Goal: Check status: Check status

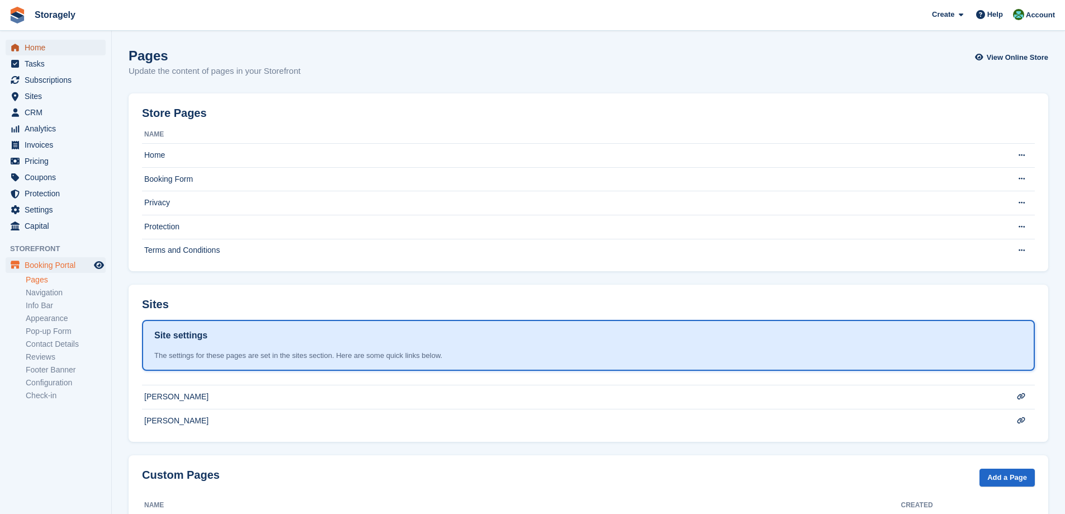
click at [46, 51] on span "Home" at bounding box center [58, 48] width 67 height 16
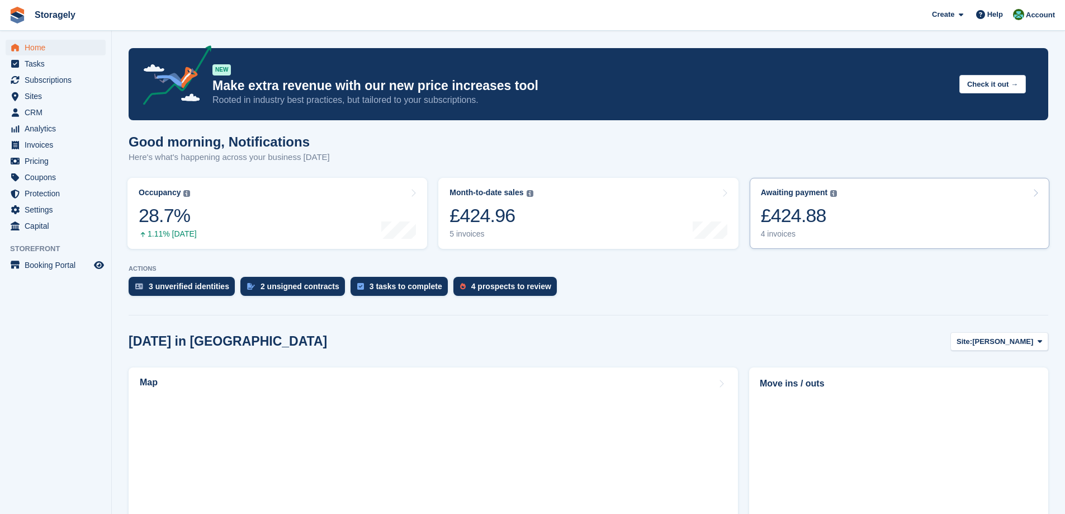
click at [803, 218] on div "£424.88" at bounding box center [799, 215] width 77 height 23
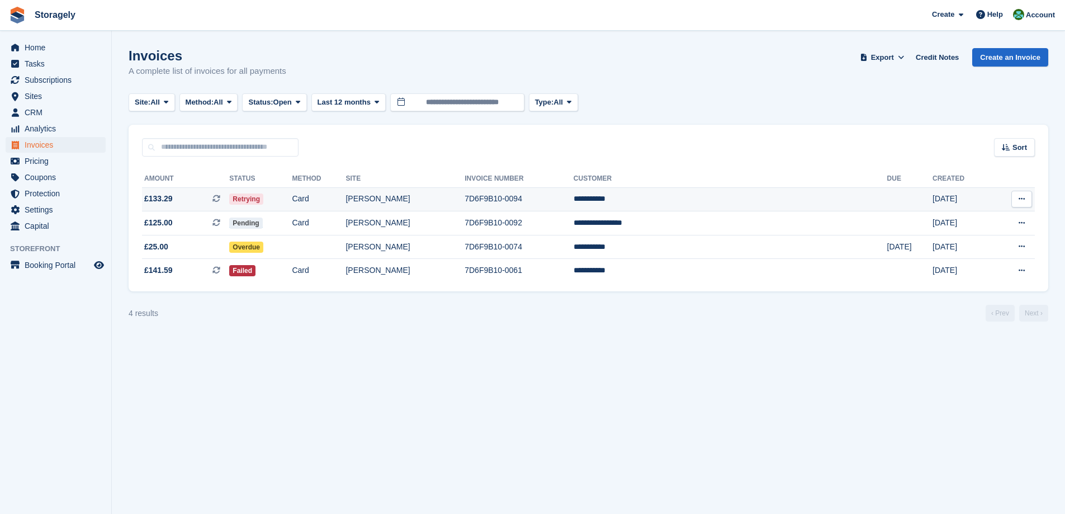
click at [346, 200] on td "Card" at bounding box center [319, 199] width 54 height 24
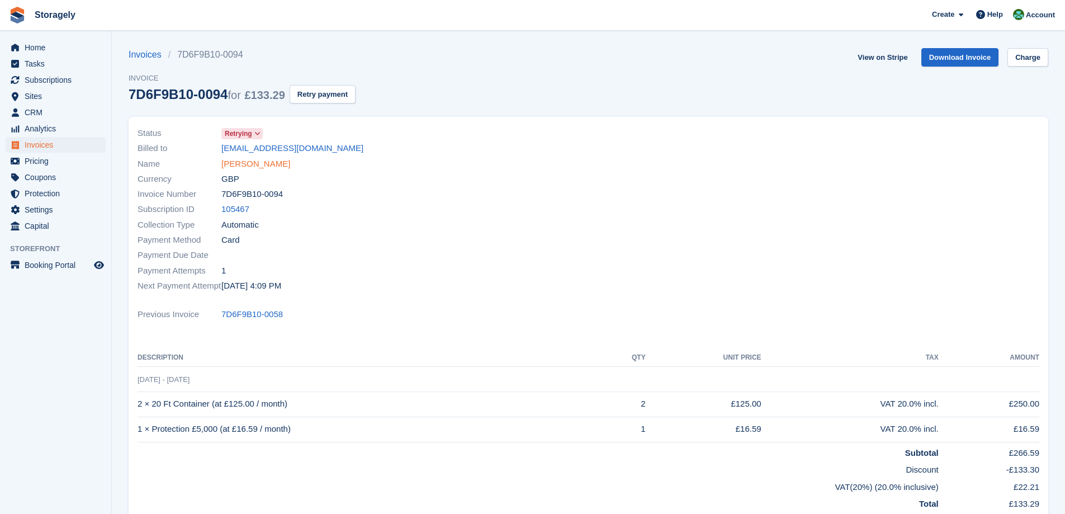
click at [266, 164] on link "Wasim Riley" at bounding box center [255, 164] width 69 height 13
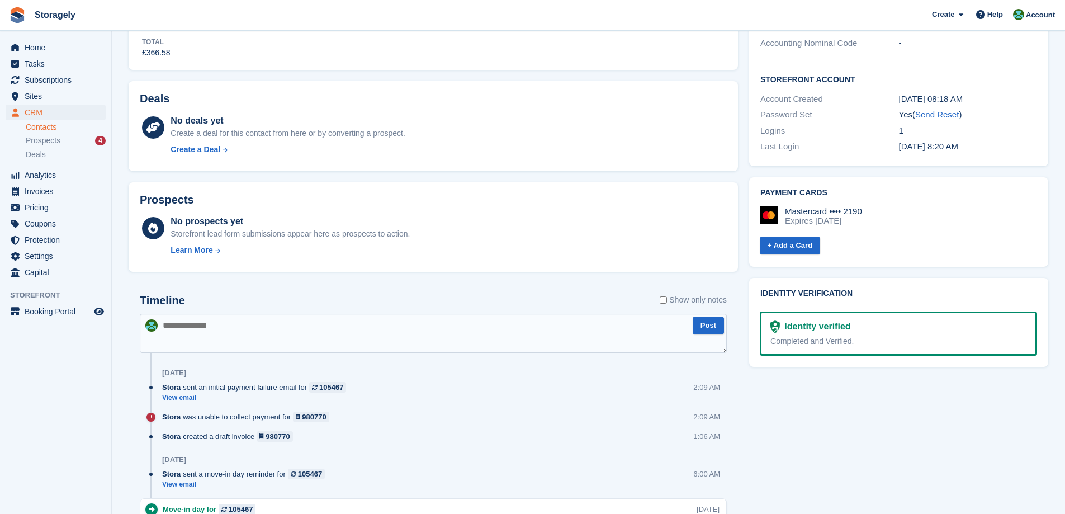
scroll to position [503, 0]
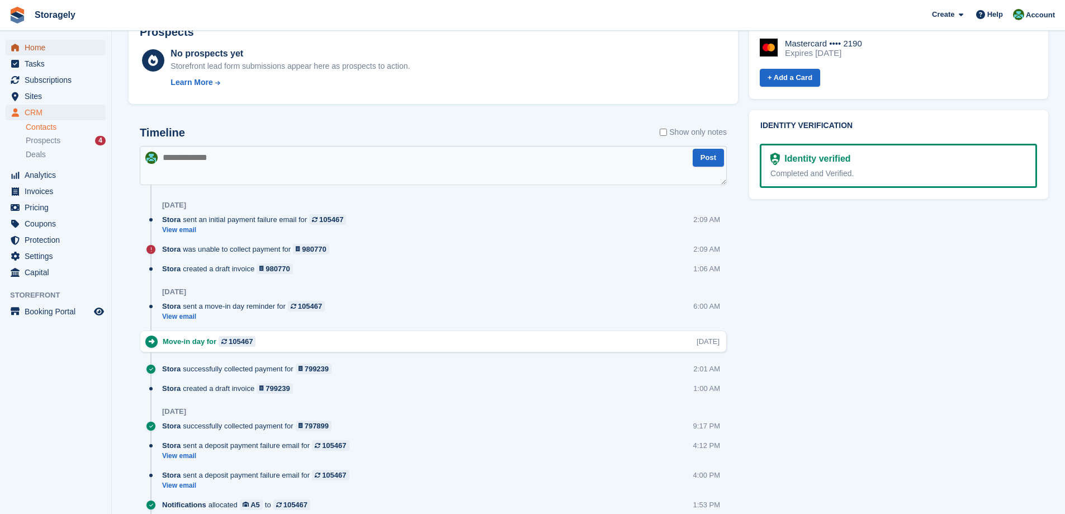
click at [47, 50] on span "Home" at bounding box center [58, 48] width 67 height 16
